Goal: Obtain resource: Download file/media

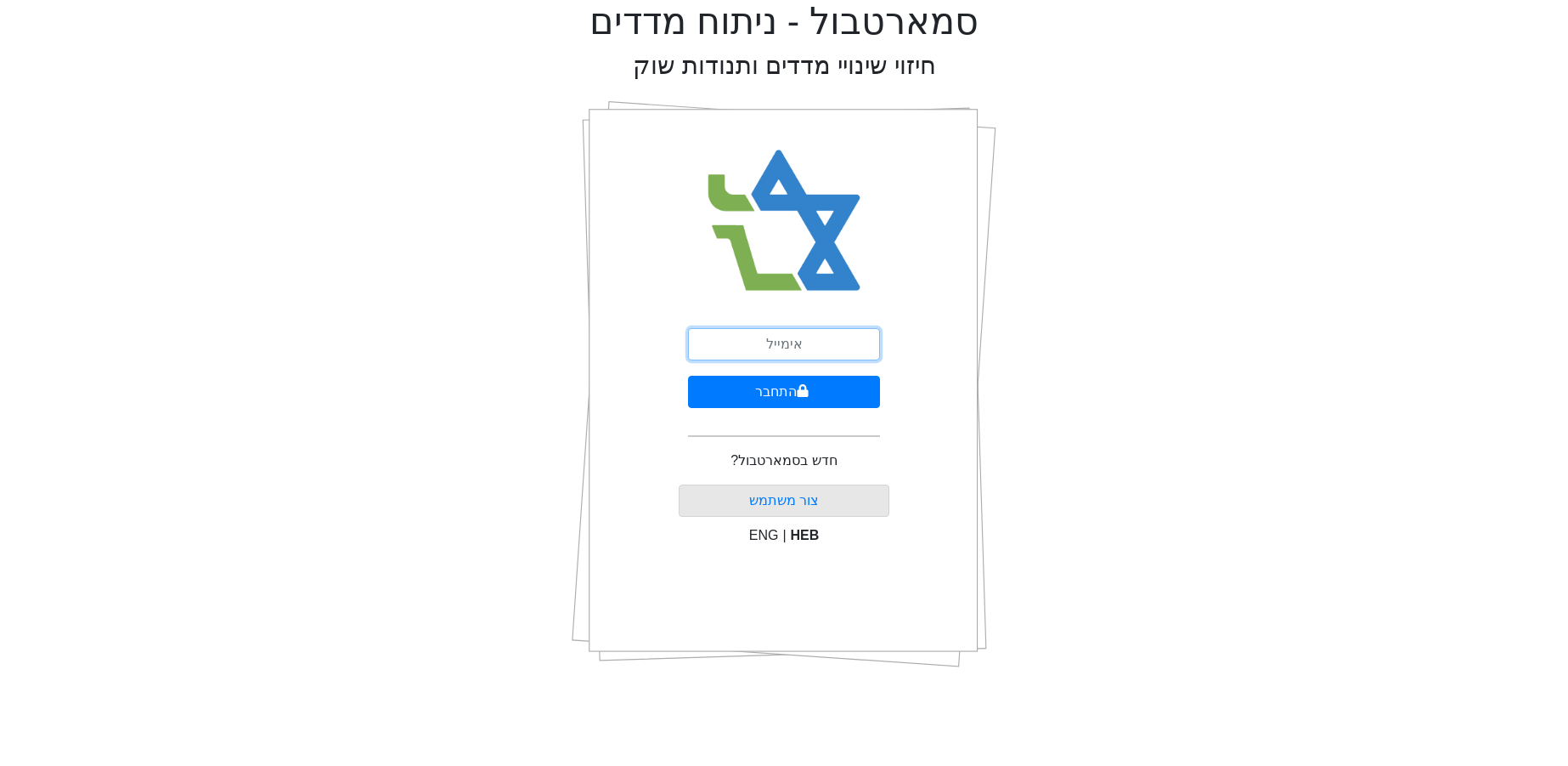
click at [758, 339] on input "email" at bounding box center [784, 344] width 192 height 33
type input "ק"
type input "[EMAIL_ADDRESS][DOMAIN_NAME]"
click at [688, 376] on button "התחבר" at bounding box center [784, 392] width 192 height 33
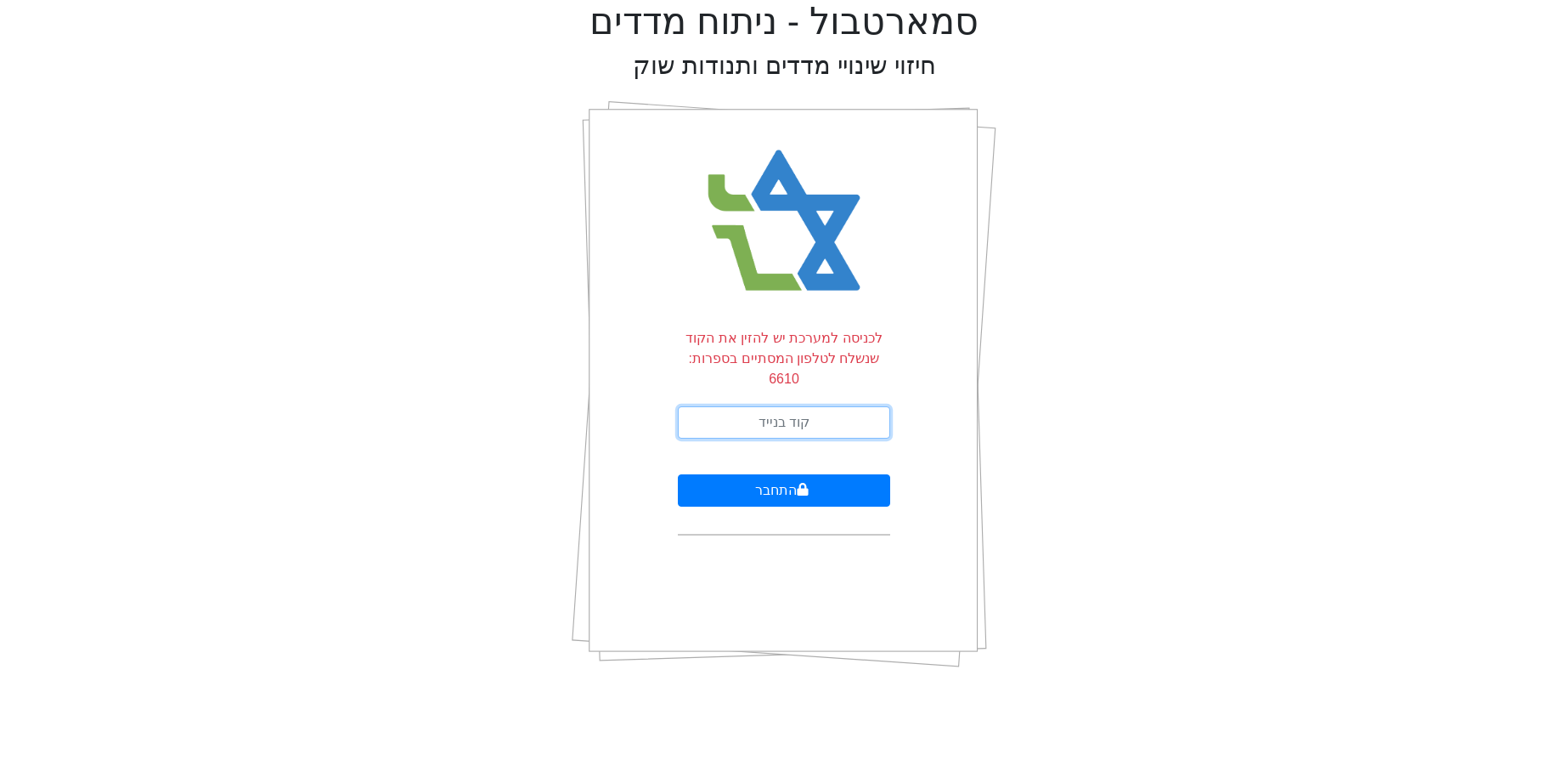
click at [801, 407] on input "text" at bounding box center [784, 423] width 212 height 33
type input "679985"
click at [678, 474] on button "התחבר" at bounding box center [784, 490] width 212 height 33
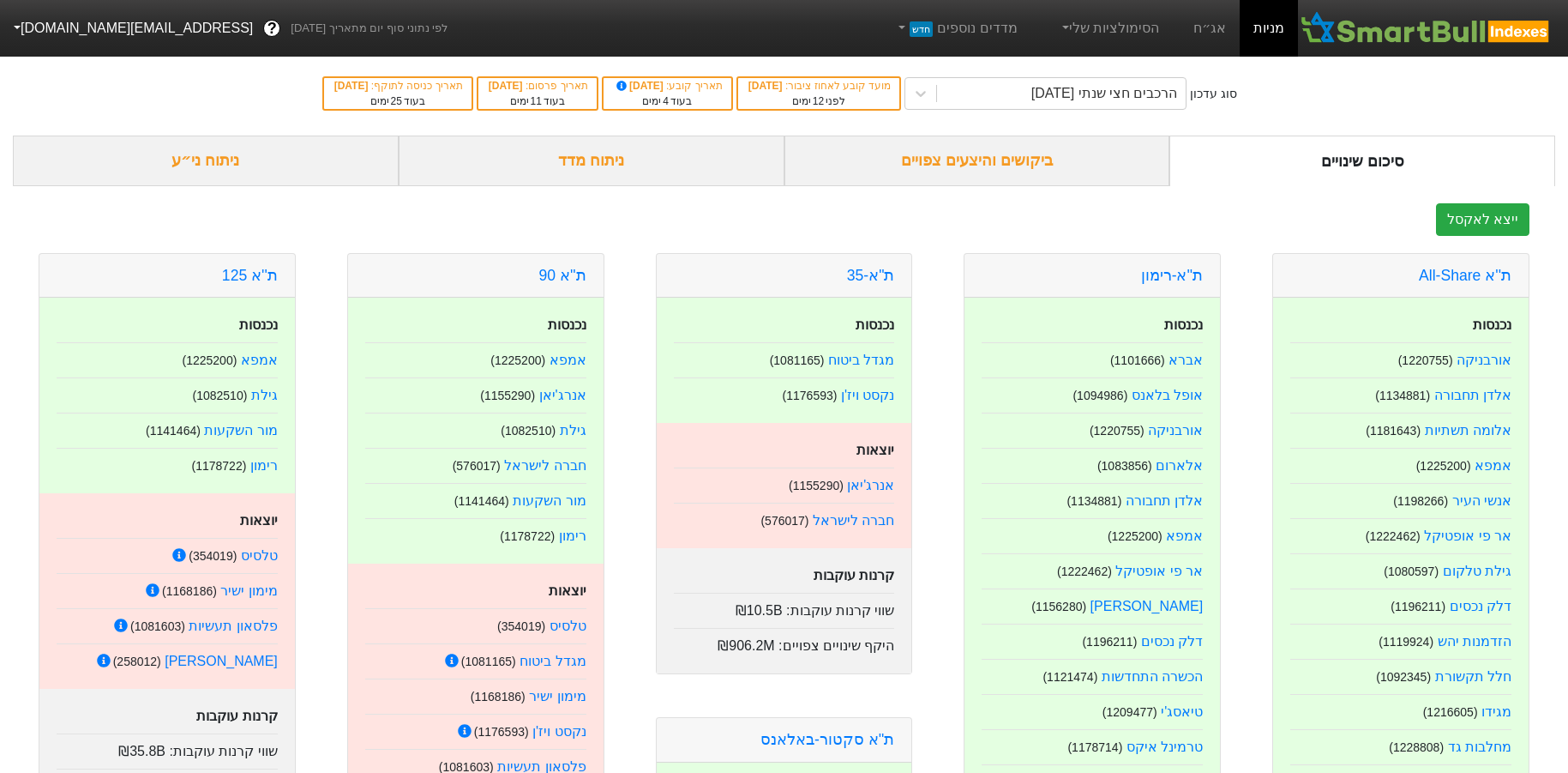
click at [264, 270] on link "ת''א 125" at bounding box center [249, 275] width 55 height 17
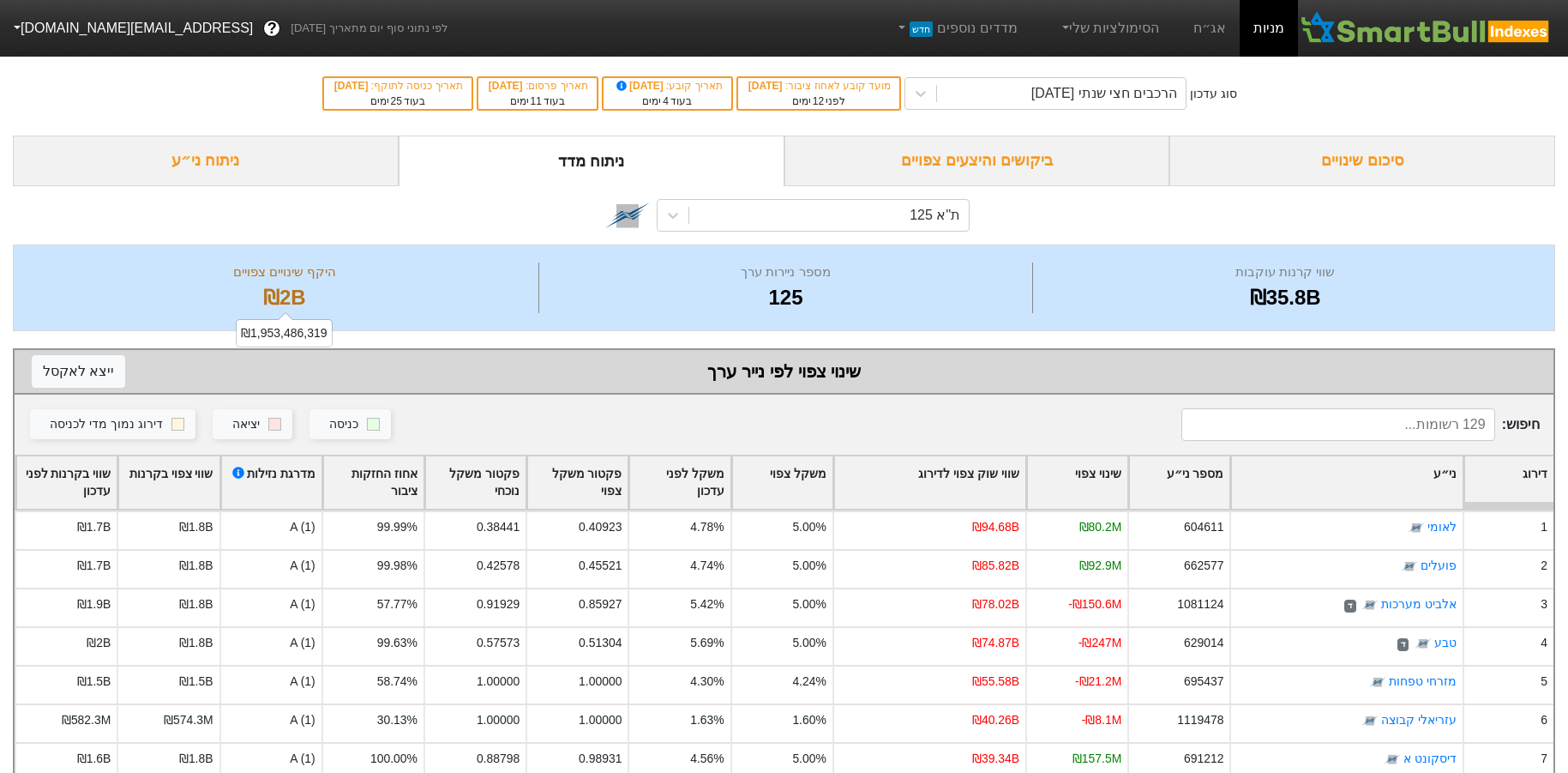
click at [70, 285] on div "₪2B" at bounding box center [284, 298] width 499 height 31
click at [60, 375] on button "ייצא ל אקסל" at bounding box center [79, 371] width 93 height 33
